Goal: Information Seeking & Learning: Understand process/instructions

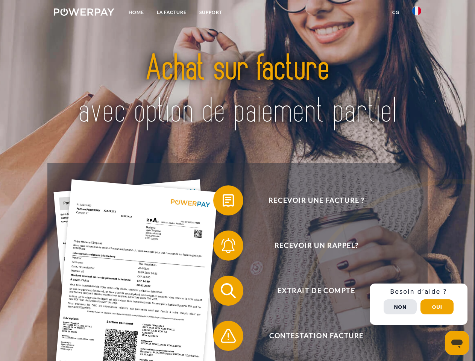
click at [84, 13] on img at bounding box center [84, 12] width 61 height 8
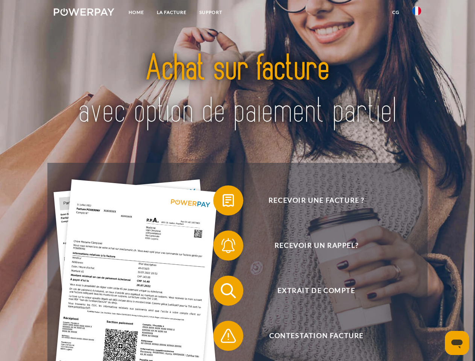
click at [417, 13] on img at bounding box center [417, 10] width 9 height 9
click at [396, 12] on link "CG" at bounding box center [396, 13] width 20 height 14
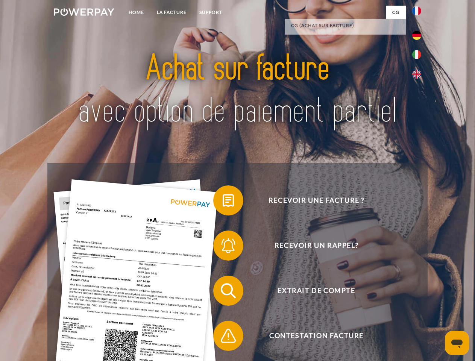
click at [223, 202] on span at bounding box center [217, 201] width 38 height 38
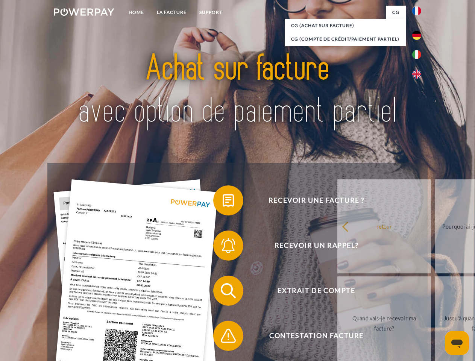
click at [223, 247] on span at bounding box center [217, 246] width 38 height 38
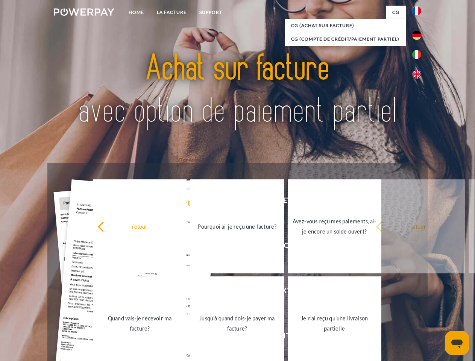
click at [223, 293] on link "Jusqu'à quand dois-je payer ma facture?" at bounding box center [237, 324] width 94 height 94
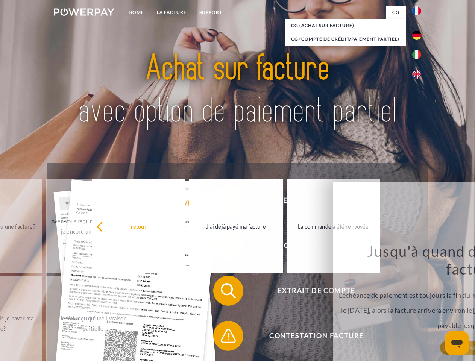
click at [223, 338] on span at bounding box center [217, 336] width 38 height 38
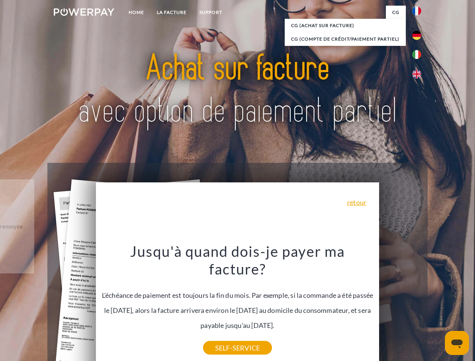
click at [419, 305] on div "Recevoir une facture ? Recevoir un rappel? Extrait de compte retour" at bounding box center [237, 313] width 380 height 301
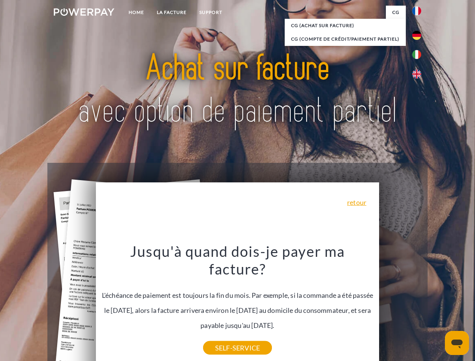
click at [401, 306] on span "Extrait de compte" at bounding box center [316, 291] width 184 height 30
click at [437, 307] on header "Home LA FACTURE Support" at bounding box center [237, 260] width 475 height 520
